Goal: Task Accomplishment & Management: Manage account settings

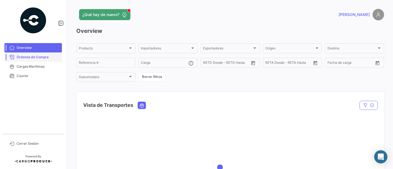
click at [39, 55] on span "Órdenes de Compra" at bounding box center [38, 57] width 43 height 5
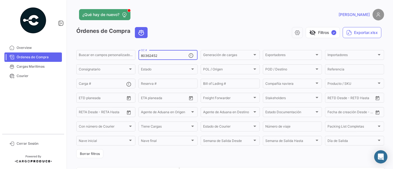
drag, startPoint x: 143, startPoint y: 55, endPoint x: 149, endPoint y: 56, distance: 5.8
click at [142, 56] on input "80362452" at bounding box center [165, 56] width 48 height 4
click at [157, 56] on input "80362452" at bounding box center [165, 56] width 48 height 4
paste input "80362677"
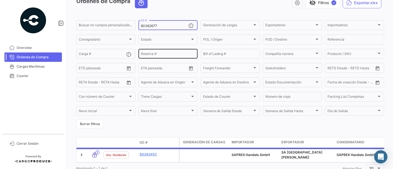
scroll to position [51, 0]
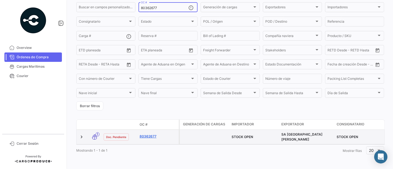
type input "80362677"
click at [151, 134] on link "80362677" at bounding box center [158, 136] width 37 height 5
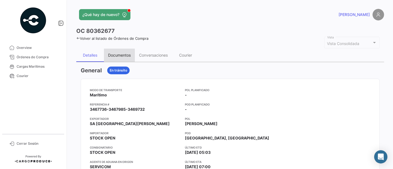
click at [122, 55] on div "Documentos" at bounding box center [119, 55] width 23 height 5
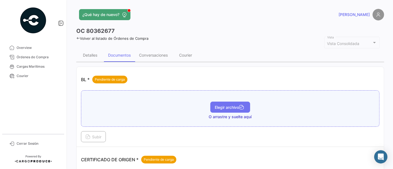
click at [220, 109] on span "Elegir archivo" at bounding box center [230, 107] width 31 height 5
click at [215, 111] on button "Elegir archivo" at bounding box center [230, 107] width 40 height 11
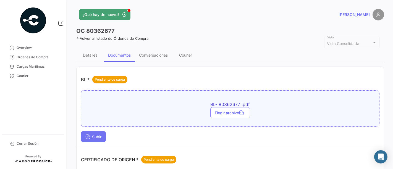
click at [96, 137] on span "Subir" at bounding box center [93, 137] width 16 height 5
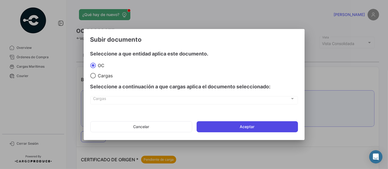
click at [208, 132] on button "Aceptar" at bounding box center [247, 126] width 101 height 11
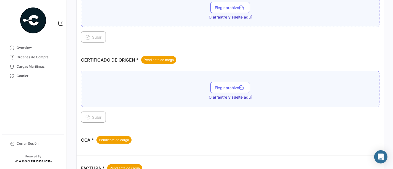
scroll to position [150, 0]
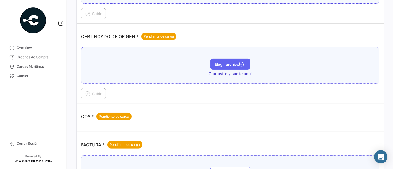
click at [224, 62] on span "Elegir archivo" at bounding box center [230, 64] width 31 height 5
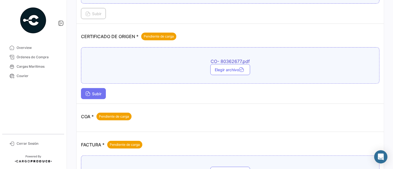
click at [105, 95] on button "Subir" at bounding box center [93, 93] width 25 height 11
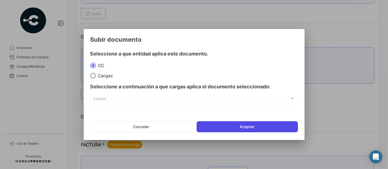
click at [207, 125] on button "Aceptar" at bounding box center [247, 126] width 101 height 11
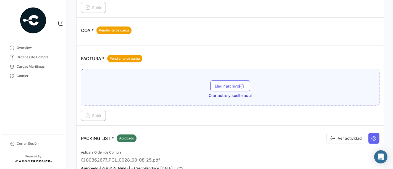
scroll to position [273, 0]
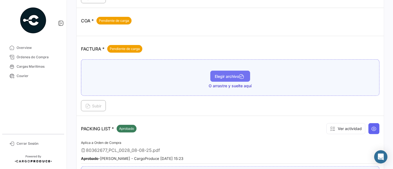
click at [224, 78] on button "Elegir archivo" at bounding box center [230, 76] width 40 height 11
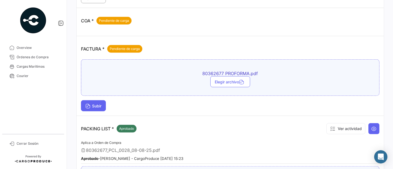
click at [88, 100] on button "Subir" at bounding box center [93, 105] width 25 height 11
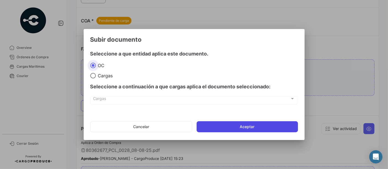
click at [224, 131] on button "Aceptar" at bounding box center [247, 126] width 101 height 11
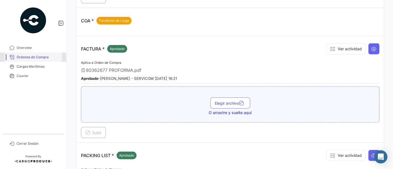
click at [51, 61] on link "Órdenes de Compra" at bounding box center [33, 57] width 58 height 9
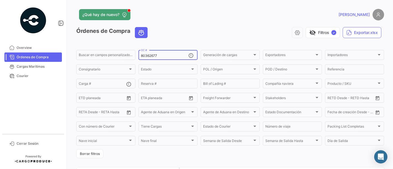
click at [151, 55] on input "80362677" at bounding box center [165, 56] width 48 height 4
paste input "700"
type input "80362700"
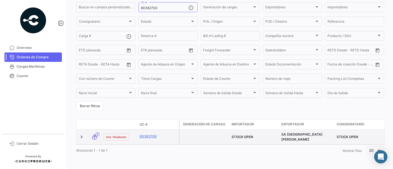
click at [143, 130] on datatable-body-cell "80362700" at bounding box center [157, 137] width 41 height 14
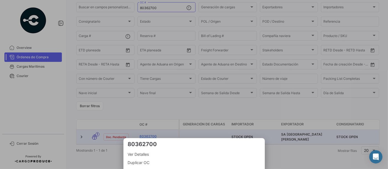
click at [143, 132] on div at bounding box center [194, 84] width 388 height 169
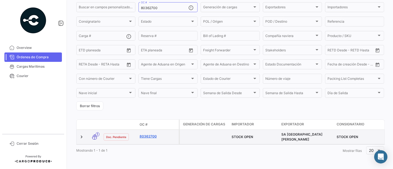
click at [143, 134] on link "80362700" at bounding box center [158, 136] width 37 height 5
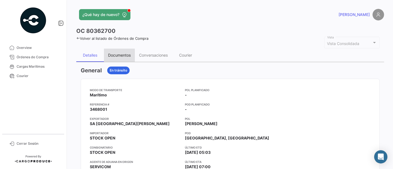
click at [116, 55] on div "Documentos" at bounding box center [119, 55] width 23 height 5
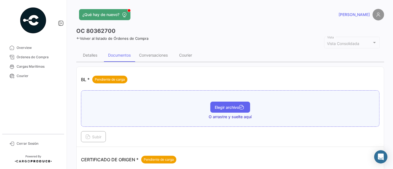
click at [216, 106] on span "Elegir archivo" at bounding box center [230, 107] width 31 height 5
click at [97, 130] on div "BL- 80362700 .pdf Elegir archivo Subir" at bounding box center [230, 116] width 299 height 52
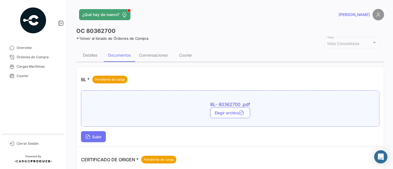
click at [97, 135] on span "Subir" at bounding box center [93, 137] width 16 height 5
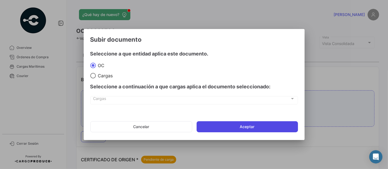
click at [200, 127] on button "Aceptar" at bounding box center [247, 126] width 101 height 11
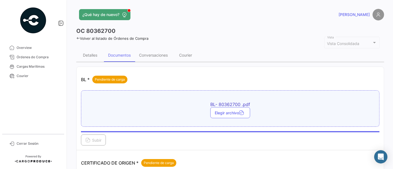
scroll to position [148, 0]
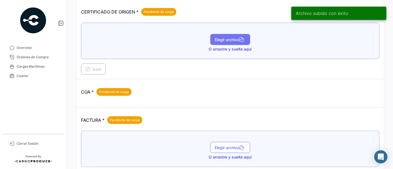
click at [237, 39] on span "Elegir archivo" at bounding box center [230, 39] width 31 height 5
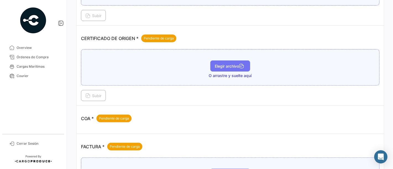
click at [229, 67] on span "Elegir archivo" at bounding box center [230, 66] width 31 height 5
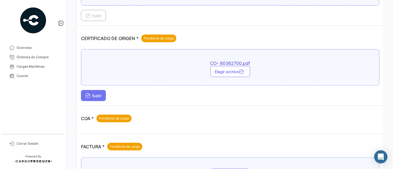
click at [97, 95] on span "Subir" at bounding box center [93, 95] width 16 height 5
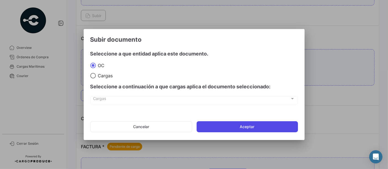
click at [212, 128] on button "Aceptar" at bounding box center [247, 126] width 101 height 11
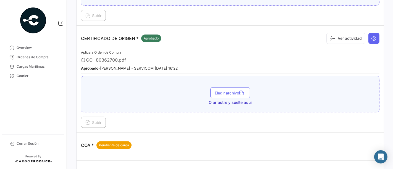
scroll to position [296, 0]
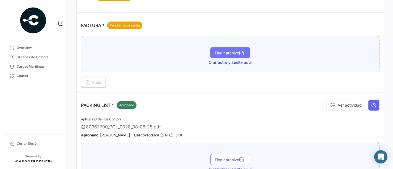
click at [231, 53] on button "Elegir archivo" at bounding box center [230, 52] width 40 height 11
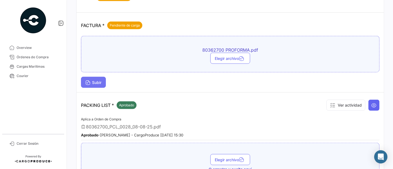
click at [101, 80] on span "Subir" at bounding box center [93, 82] width 16 height 5
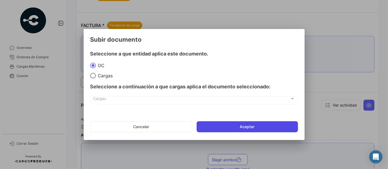
click at [216, 128] on button "Aceptar" at bounding box center [247, 126] width 101 height 11
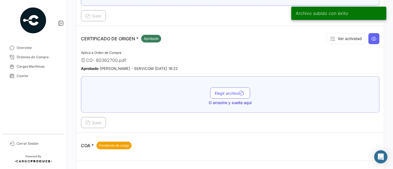
scroll to position [0, 0]
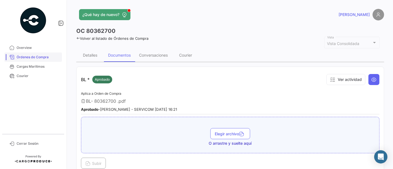
click at [53, 58] on span "Órdenes de Compra" at bounding box center [38, 57] width 43 height 5
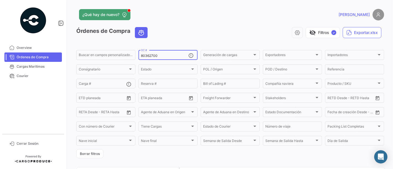
click at [166, 57] on input "80362700" at bounding box center [165, 56] width 48 height 4
paste input "27"
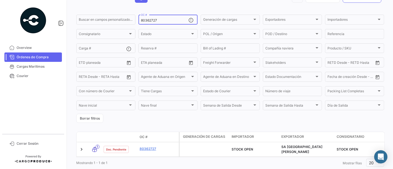
scroll to position [51, 0]
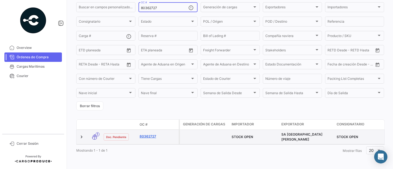
type input "80362727"
click at [151, 134] on link "80362727" at bounding box center [158, 136] width 37 height 5
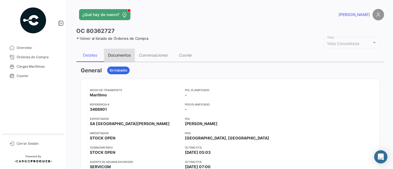
click at [123, 52] on div "Documentos" at bounding box center [119, 55] width 31 height 13
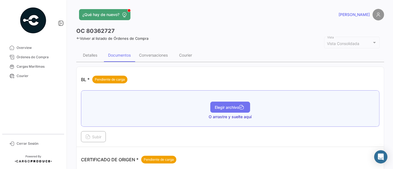
click at [216, 102] on button "Elegir archivo" at bounding box center [230, 107] width 40 height 11
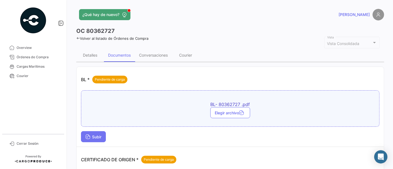
click at [93, 133] on button "Subir" at bounding box center [93, 136] width 25 height 11
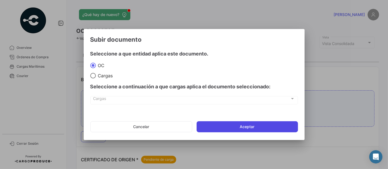
click at [211, 122] on button "Aceptar" at bounding box center [247, 126] width 101 height 11
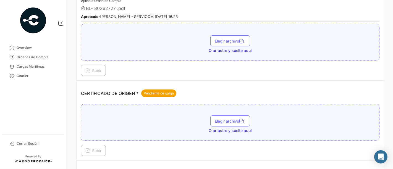
scroll to position [114, 0]
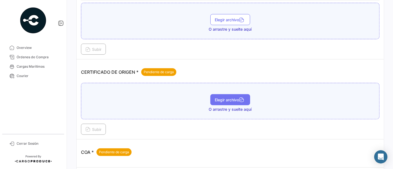
click at [237, 95] on button "Elegir archivo" at bounding box center [230, 99] width 40 height 11
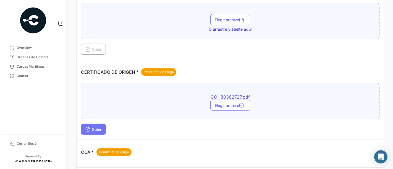
click at [95, 124] on button "Subir" at bounding box center [93, 129] width 25 height 11
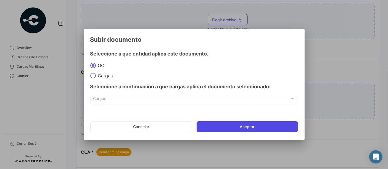
click at [222, 129] on button "Aceptar" at bounding box center [247, 126] width 101 height 11
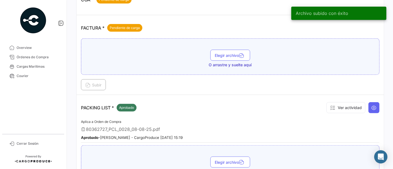
scroll to position [310, 0]
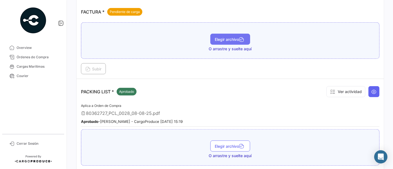
click at [231, 38] on span "Elegir archivo" at bounding box center [230, 39] width 31 height 5
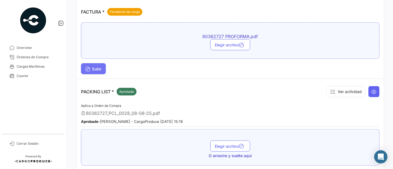
click at [98, 63] on button "Subir" at bounding box center [93, 68] width 25 height 11
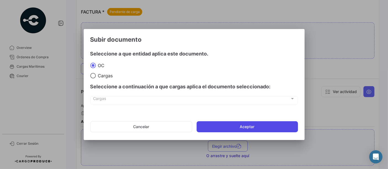
click at [207, 125] on button "Aceptar" at bounding box center [247, 126] width 101 height 11
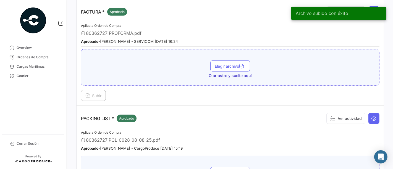
scroll to position [161, 0]
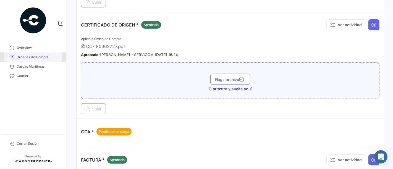
click at [49, 54] on link "Órdenes de Compra" at bounding box center [33, 57] width 58 height 9
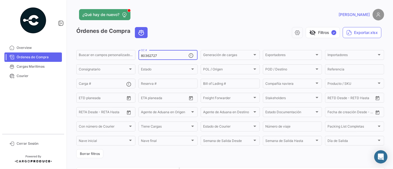
click at [165, 55] on input "80362727" at bounding box center [165, 56] width 48 height 4
paste input "683"
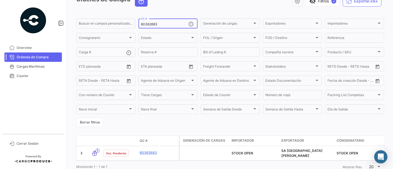
scroll to position [51, 0]
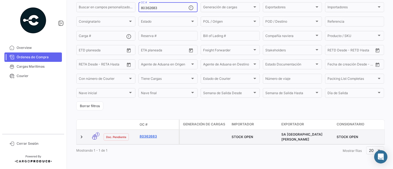
type input "80362683"
click at [151, 134] on link "80362683" at bounding box center [158, 136] width 37 height 5
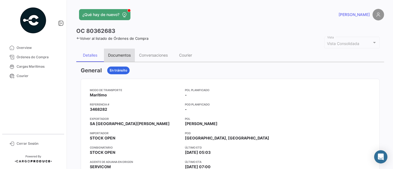
click at [122, 56] on div "Documentos" at bounding box center [119, 55] width 23 height 5
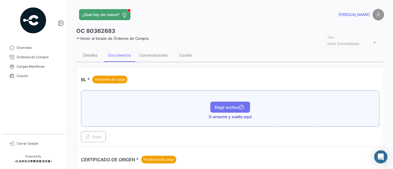
click at [225, 111] on button "Elegir archivo" at bounding box center [230, 107] width 40 height 11
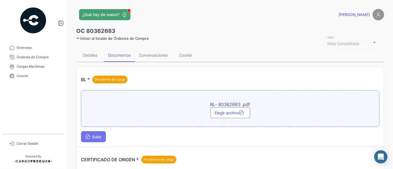
click at [98, 136] on span "Subir" at bounding box center [93, 137] width 16 height 5
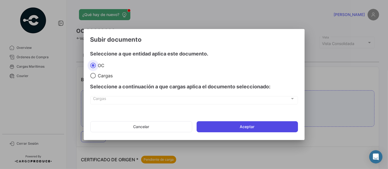
click at [209, 127] on button "Aceptar" at bounding box center [247, 126] width 101 height 11
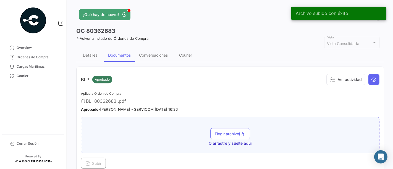
scroll to position [148, 0]
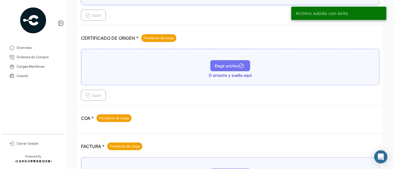
click at [242, 67] on icon "button" at bounding box center [241, 66] width 5 height 5
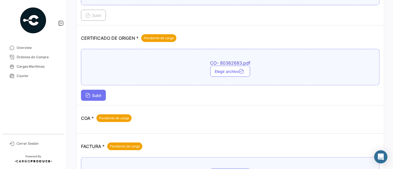
click at [93, 93] on span "Subir" at bounding box center [93, 95] width 16 height 5
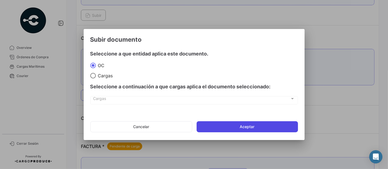
click at [218, 123] on button "Aceptar" at bounding box center [247, 126] width 101 height 11
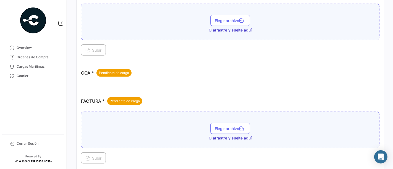
scroll to position [250, 0]
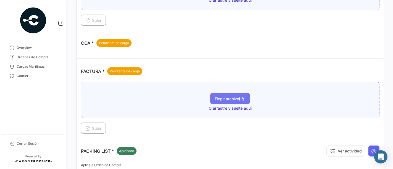
click at [221, 98] on span "Elegir archivo" at bounding box center [230, 98] width 31 height 5
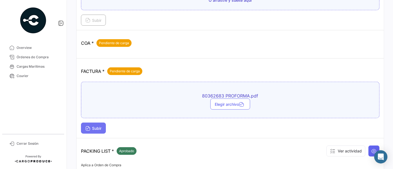
click at [98, 126] on span "Subir" at bounding box center [93, 128] width 16 height 5
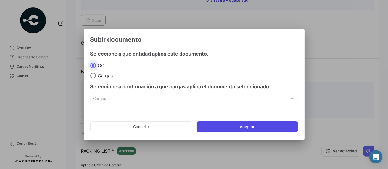
click at [224, 126] on button "Aceptar" at bounding box center [247, 126] width 101 height 11
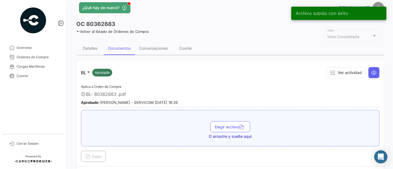
scroll to position [0, 0]
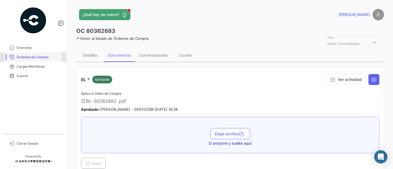
click at [46, 55] on span "Órdenes de Compra" at bounding box center [38, 57] width 43 height 5
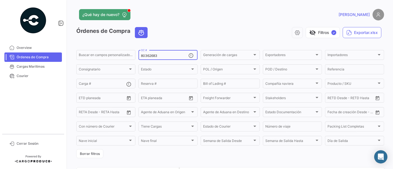
click at [160, 57] on input "80362683" at bounding box center [165, 56] width 48 height 4
paste input "4"
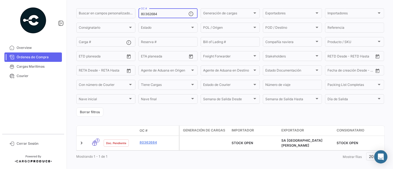
scroll to position [51, 0]
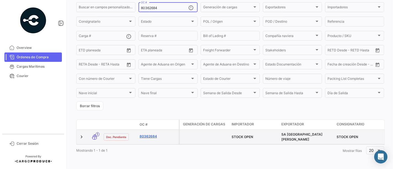
type input "80362684"
click at [148, 134] on link "80362684" at bounding box center [158, 136] width 37 height 5
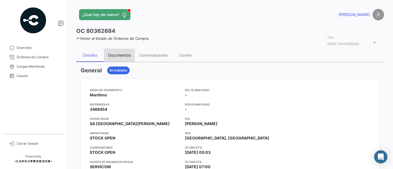
click at [123, 59] on div "Documentos" at bounding box center [119, 55] width 31 height 13
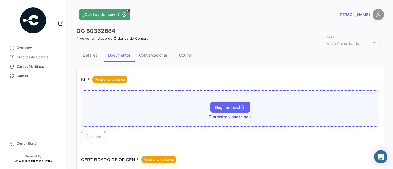
click at [210, 105] on button "Elegir archivo" at bounding box center [230, 107] width 40 height 11
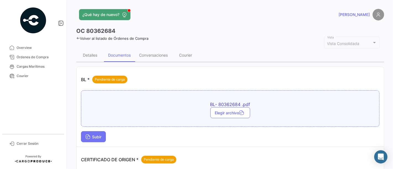
click at [95, 138] on span "Subir" at bounding box center [93, 137] width 16 height 5
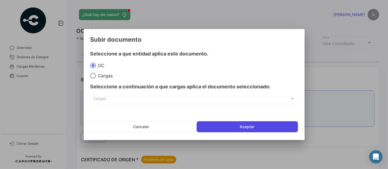
click at [206, 129] on button "Aceptar" at bounding box center [247, 126] width 101 height 11
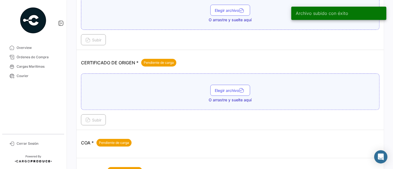
scroll to position [126, 0]
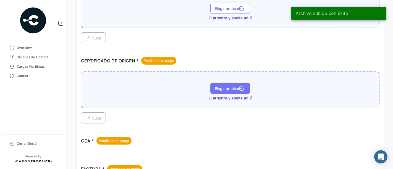
click at [221, 90] on button "Elegir archivo" at bounding box center [230, 88] width 40 height 11
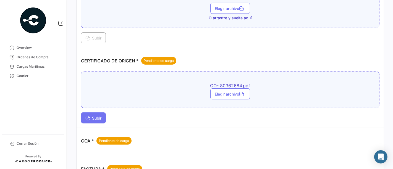
click at [100, 118] on span "Subir" at bounding box center [93, 118] width 16 height 5
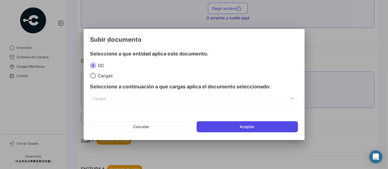
click at [210, 129] on button "Aceptar" at bounding box center [247, 126] width 101 height 11
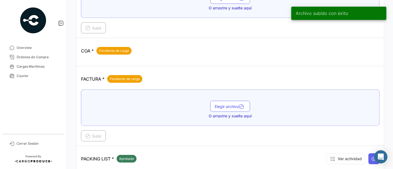
scroll to position [243, 0]
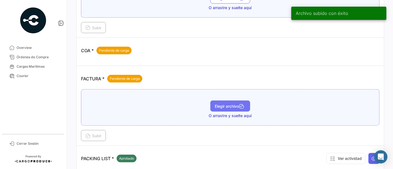
click at [215, 104] on span "Elegir archivo" at bounding box center [230, 106] width 31 height 5
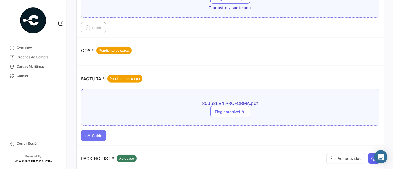
click at [93, 134] on span "Subir" at bounding box center [93, 136] width 16 height 5
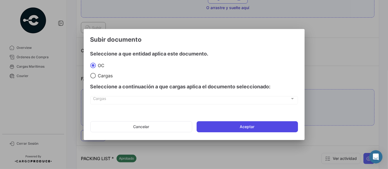
click at [207, 123] on button "Aceptar" at bounding box center [247, 126] width 101 height 11
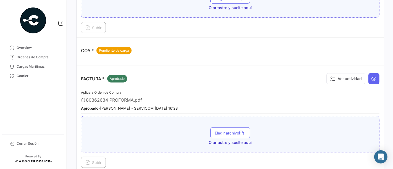
scroll to position [95, 0]
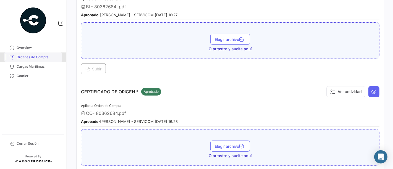
click at [44, 56] on span "Órdenes de Compra" at bounding box center [38, 57] width 43 height 5
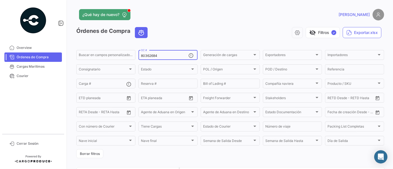
click at [148, 56] on input "80362684" at bounding box center [165, 56] width 48 height 4
paste input "99"
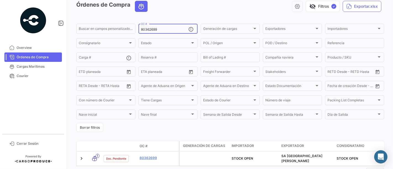
scroll to position [51, 0]
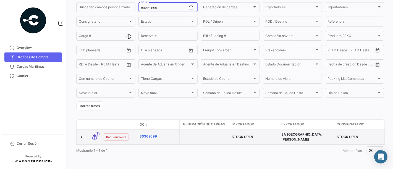
type input "80362699"
click at [155, 134] on link "80362699" at bounding box center [158, 136] width 37 height 5
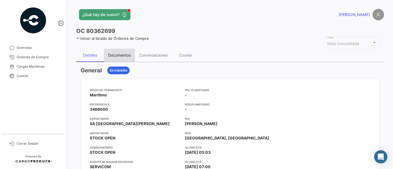
click at [118, 59] on div "Documentos" at bounding box center [119, 55] width 31 height 13
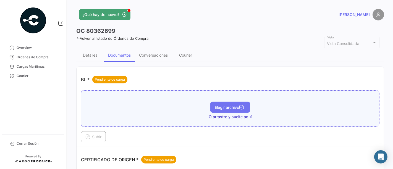
click at [215, 102] on button "Elegir archivo" at bounding box center [230, 107] width 40 height 11
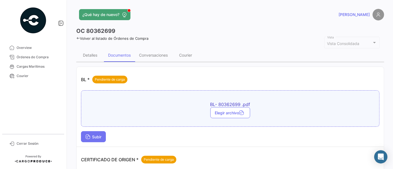
click at [98, 132] on button "Subir" at bounding box center [93, 136] width 25 height 11
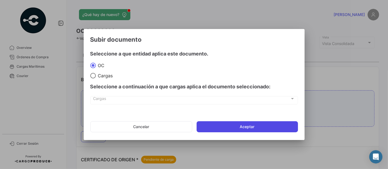
click at [221, 130] on button "Aceptar" at bounding box center [247, 126] width 101 height 11
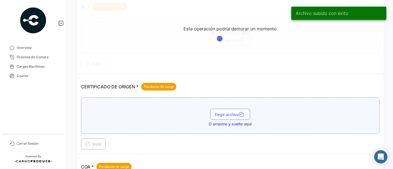
scroll to position [76, 0]
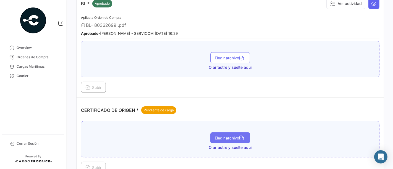
click at [216, 137] on span "Elegir archivo" at bounding box center [230, 138] width 31 height 5
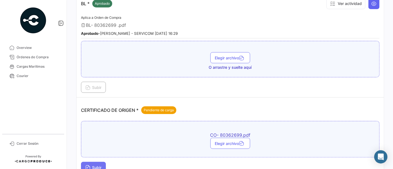
click at [95, 162] on button "Subir" at bounding box center [93, 167] width 25 height 11
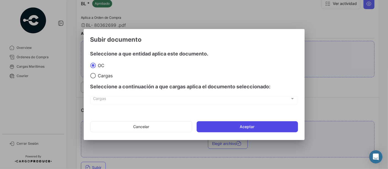
click at [211, 127] on button "Aceptar" at bounding box center [247, 126] width 101 height 11
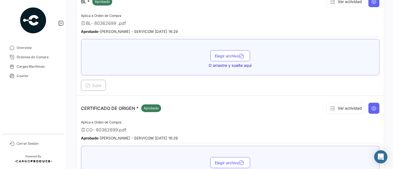
scroll to position [226, 0]
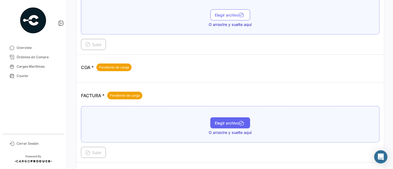
click at [244, 121] on span "Elegir archivo" at bounding box center [230, 123] width 31 height 5
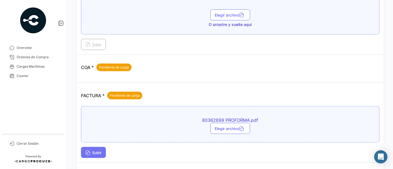
click at [94, 151] on span "Subir" at bounding box center [93, 152] width 16 height 5
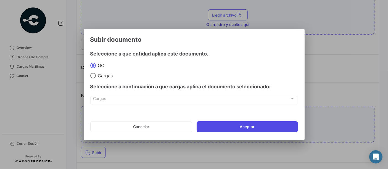
click at [204, 121] on button "Aceptar" at bounding box center [247, 126] width 101 height 11
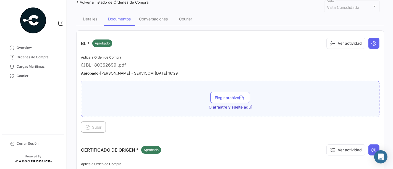
scroll to position [32, 0]
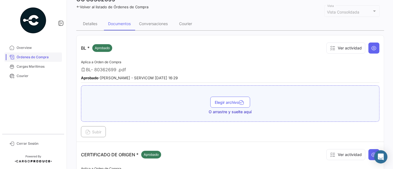
click at [45, 59] on span "Órdenes de Compra" at bounding box center [38, 57] width 43 height 5
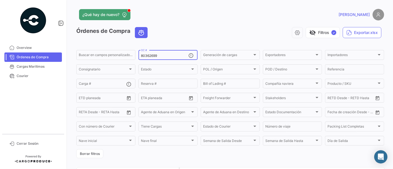
click at [155, 57] on input "80362699" at bounding box center [165, 56] width 48 height 4
paste input "708"
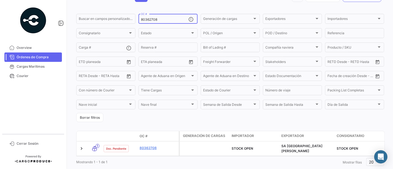
scroll to position [53, 0]
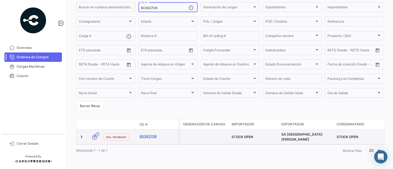
type input "80362708"
click at [155, 134] on link "80362708" at bounding box center [158, 136] width 37 height 5
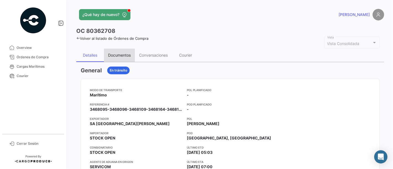
click at [129, 59] on div "Documentos" at bounding box center [119, 55] width 31 height 13
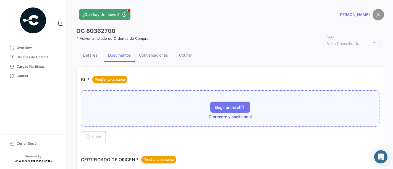
click at [220, 111] on button "Elegir archivo" at bounding box center [230, 107] width 40 height 11
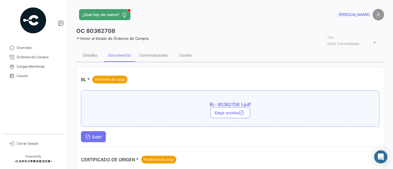
click at [90, 135] on icon at bounding box center [87, 137] width 5 height 5
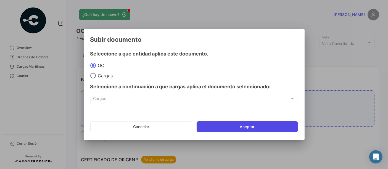
click at [215, 126] on button "Aceptar" at bounding box center [247, 126] width 101 height 11
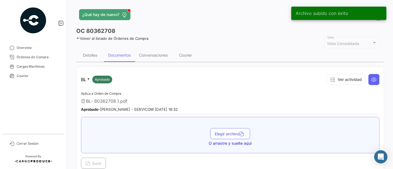
scroll to position [148, 0]
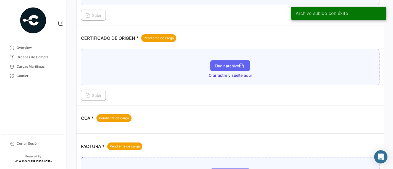
drag, startPoint x: 204, startPoint y: 65, endPoint x: 215, endPoint y: 65, distance: 10.8
click at [215, 65] on div "Elegir archivo O arrastre y suelte aquí" at bounding box center [230, 69] width 292 height 18
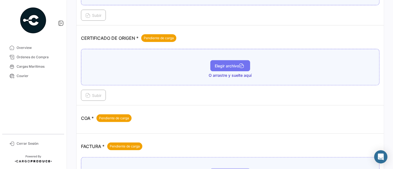
click at [215, 65] on span "Elegir archivo" at bounding box center [230, 66] width 31 height 5
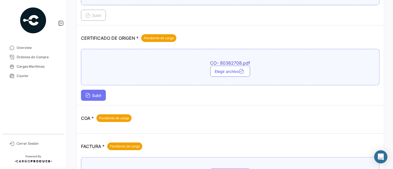
click at [85, 93] on icon at bounding box center [87, 95] width 5 height 5
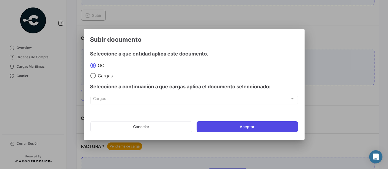
click at [207, 124] on button "Aceptar" at bounding box center [247, 126] width 101 height 11
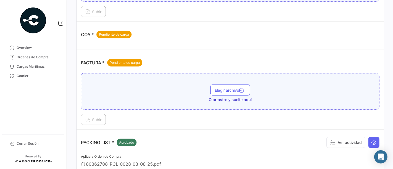
scroll to position [260, 0]
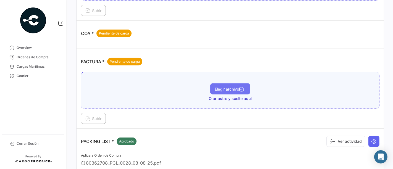
click at [231, 88] on span "Elegir archivo" at bounding box center [230, 89] width 31 height 5
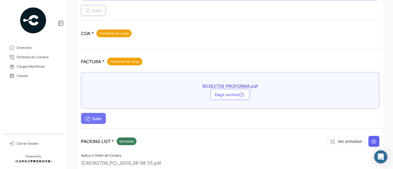
click at [98, 113] on button "Subir" at bounding box center [93, 118] width 25 height 11
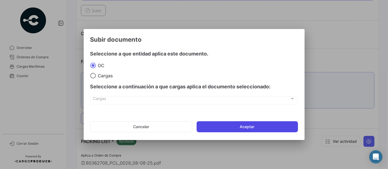
click at [207, 123] on button "Aceptar" at bounding box center [247, 126] width 101 height 11
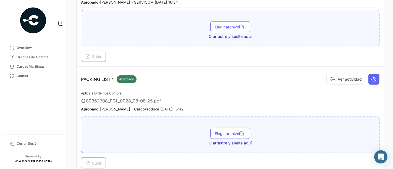
scroll to position [348, 0]
drag, startPoint x: 390, startPoint y: 148, endPoint x: 393, endPoint y: 107, distance: 41.1
click at [393, 107] on div "¿Qué hay de nuevo? [PERSON_NAME] OC 80362708 Volver al listado de Órdenes de Co…" at bounding box center [230, 84] width 326 height 169
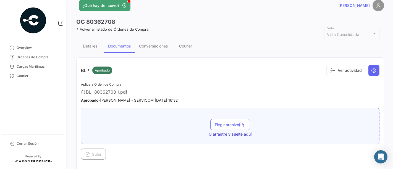
scroll to position [3, 0]
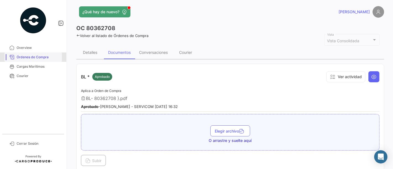
click at [53, 61] on link "Órdenes de Compra" at bounding box center [33, 57] width 58 height 9
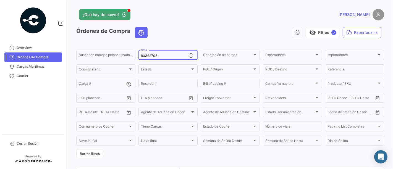
click at [159, 55] on input "80362708" at bounding box center [165, 56] width 48 height 4
paste input "9"
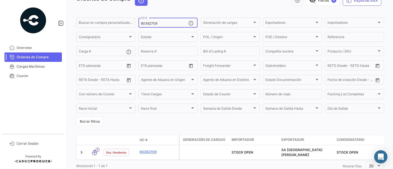
scroll to position [51, 0]
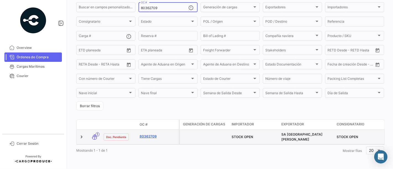
type input "80362709"
click at [156, 134] on link "80362709" at bounding box center [158, 136] width 37 height 5
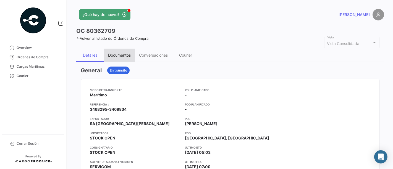
click at [119, 52] on div "Documentos" at bounding box center [119, 55] width 31 height 13
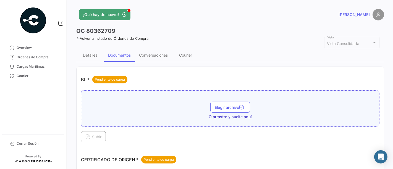
click at [228, 100] on div "Elegir archivo O arrastre y suelte aquí" at bounding box center [230, 108] width 299 height 36
click at [227, 103] on button "Elegir archivo" at bounding box center [230, 107] width 40 height 11
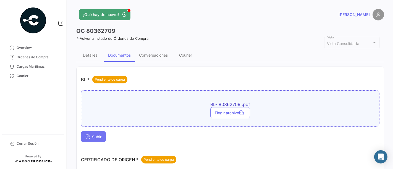
click at [97, 131] on button "Subir" at bounding box center [93, 136] width 25 height 11
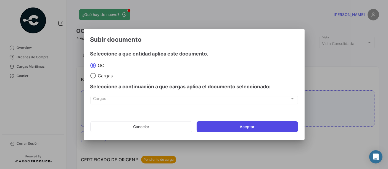
click at [221, 123] on button "Aceptar" at bounding box center [247, 126] width 101 height 11
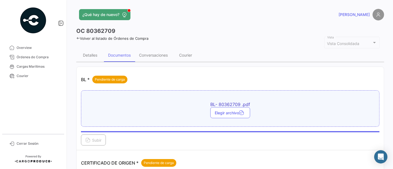
scroll to position [9, 0]
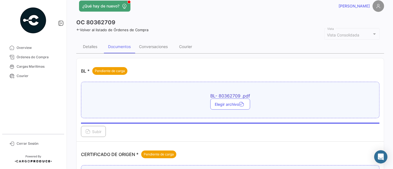
drag, startPoint x: 387, startPoint y: 82, endPoint x: 386, endPoint y: 86, distance: 4.9
click at [386, 86] on div "¿Qué hay de nuevo? [PERSON_NAME] OC 80362709 Volver al listado de Órdenes de Co…" at bounding box center [230, 84] width 326 height 169
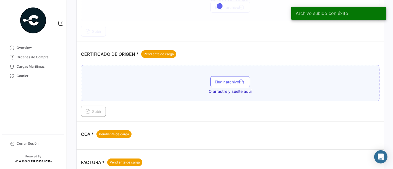
scroll to position [109, 0]
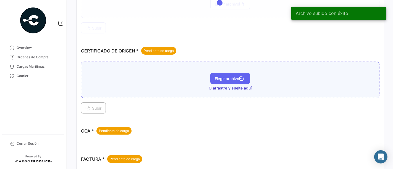
click at [233, 76] on span "Elegir archivo" at bounding box center [230, 78] width 31 height 5
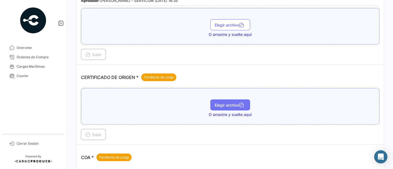
click at [218, 108] on button "Elegir archivo" at bounding box center [230, 105] width 40 height 11
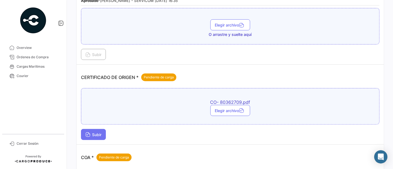
click at [99, 132] on span "Subir" at bounding box center [93, 134] width 16 height 5
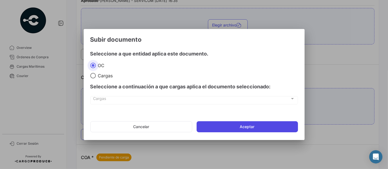
click at [220, 125] on button "Aceptar" at bounding box center [247, 126] width 101 height 11
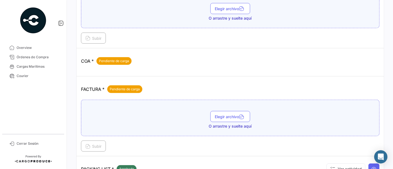
scroll to position [266, 0]
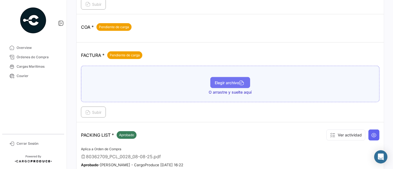
click at [231, 84] on button "Elegir archivo" at bounding box center [230, 82] width 40 height 11
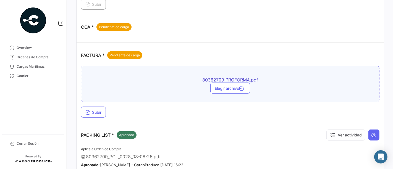
click at [102, 103] on div "80362709 PROFORMA.pdf Elegir archivo Subir" at bounding box center [230, 92] width 299 height 52
click at [100, 110] on span "Subir" at bounding box center [93, 112] width 16 height 5
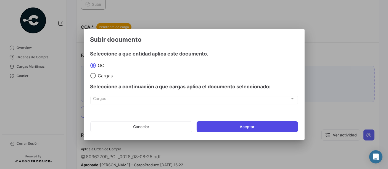
click at [216, 132] on button "Aceptar" at bounding box center [247, 126] width 101 height 11
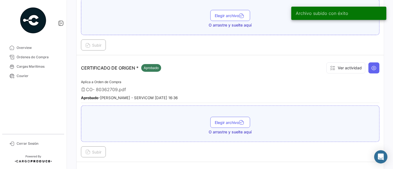
scroll to position [0, 0]
